Goal: Information Seeking & Learning: Learn about a topic

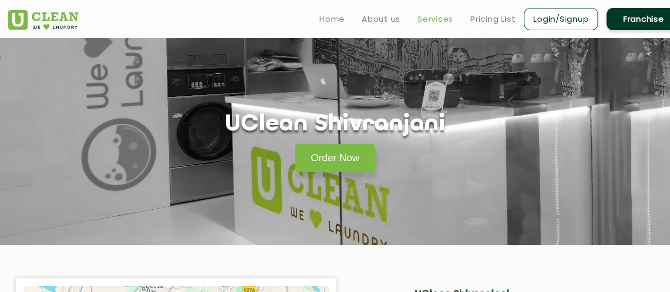
click at [433, 17] on link "Services" at bounding box center [435, 19] width 36 height 13
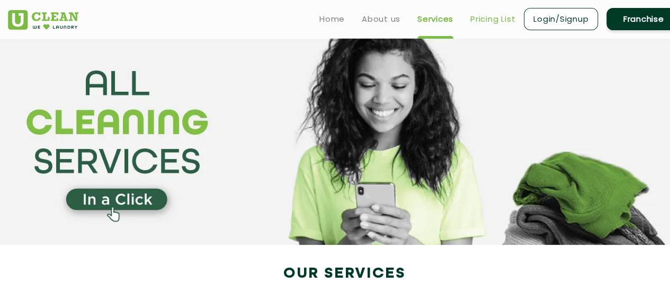
click at [493, 17] on link "Pricing List" at bounding box center [492, 19] width 45 height 13
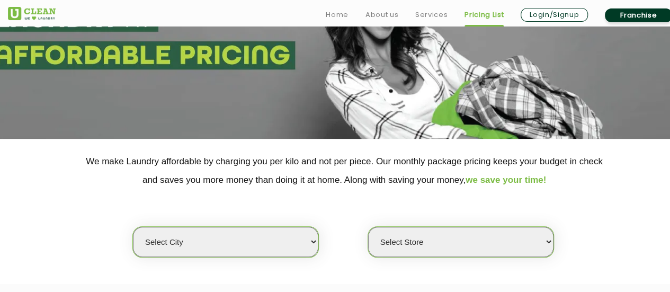
scroll to position [159, 0]
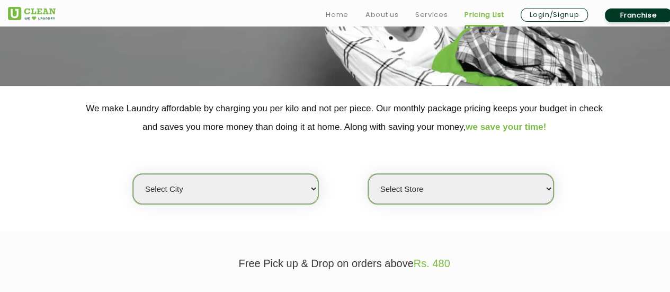
click at [263, 194] on select "Select city [GEOGRAPHIC_DATA] [GEOGRAPHIC_DATA] [GEOGRAPHIC_DATA] [GEOGRAPHIC_D…" at bounding box center [225, 189] width 185 height 30
select select "12"
click at [133, 174] on select "Select city [GEOGRAPHIC_DATA] [GEOGRAPHIC_DATA] [GEOGRAPHIC_DATA] [GEOGRAPHIC_D…" at bounding box center [225, 189] width 185 height 30
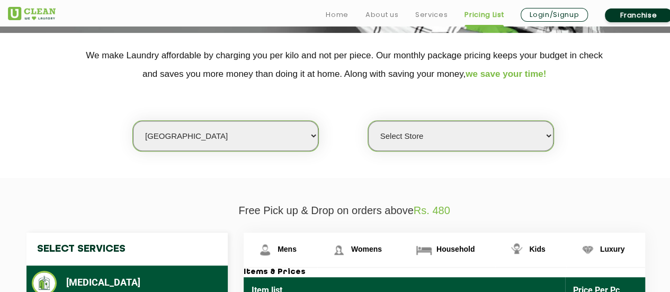
click at [475, 139] on select "Select Store UClean Shivranjani" at bounding box center [460, 136] width 185 height 30
select select "25"
click at [368, 121] on select "Select Store UClean Shivranjani" at bounding box center [460, 136] width 185 height 30
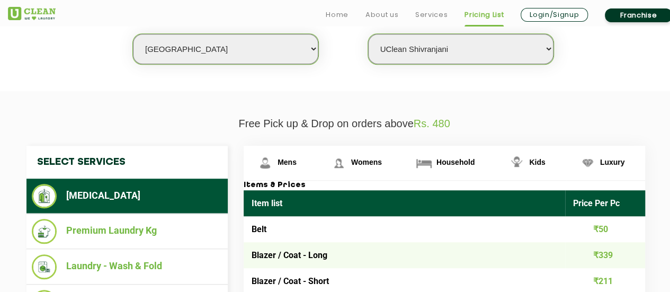
scroll to position [321, 0]
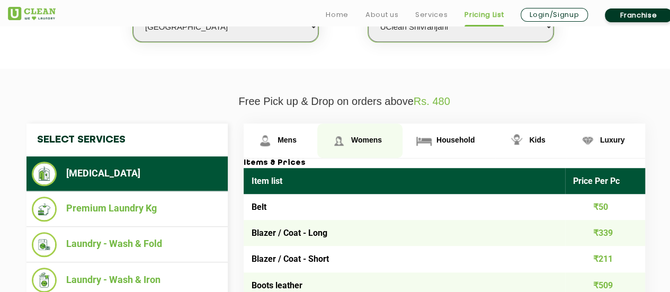
click at [344, 136] on img at bounding box center [338, 140] width 19 height 19
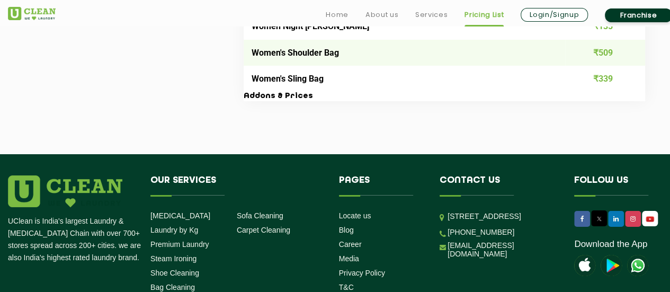
scroll to position [3920, 0]
